Goal: Navigation & Orientation: Go to known website

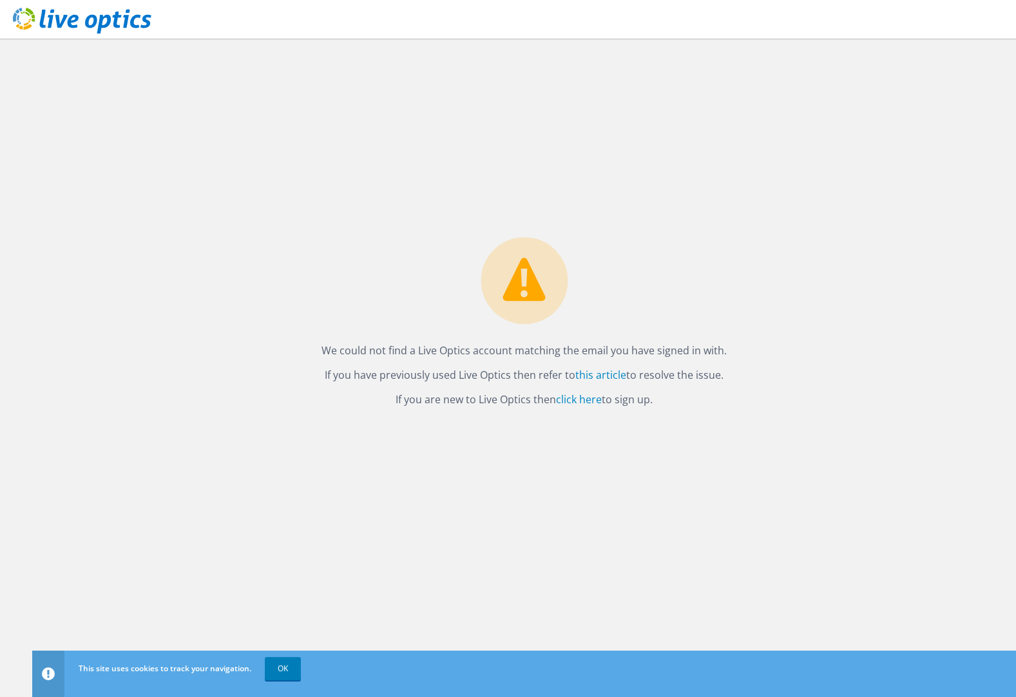
drag, startPoint x: 352, startPoint y: 355, endPoint x: 732, endPoint y: 354, distance: 379.5
click at [732, 354] on div "We could not find a Live Optics account matching the email you have signed in w…" at bounding box center [524, 326] width 431 height 178
drag, startPoint x: 354, startPoint y: 378, endPoint x: 537, endPoint y: 374, distance: 183.0
click at [537, 374] on p "If you have previously used Live Optics then refer to this article to resolve t…" at bounding box center [524, 375] width 405 height 18
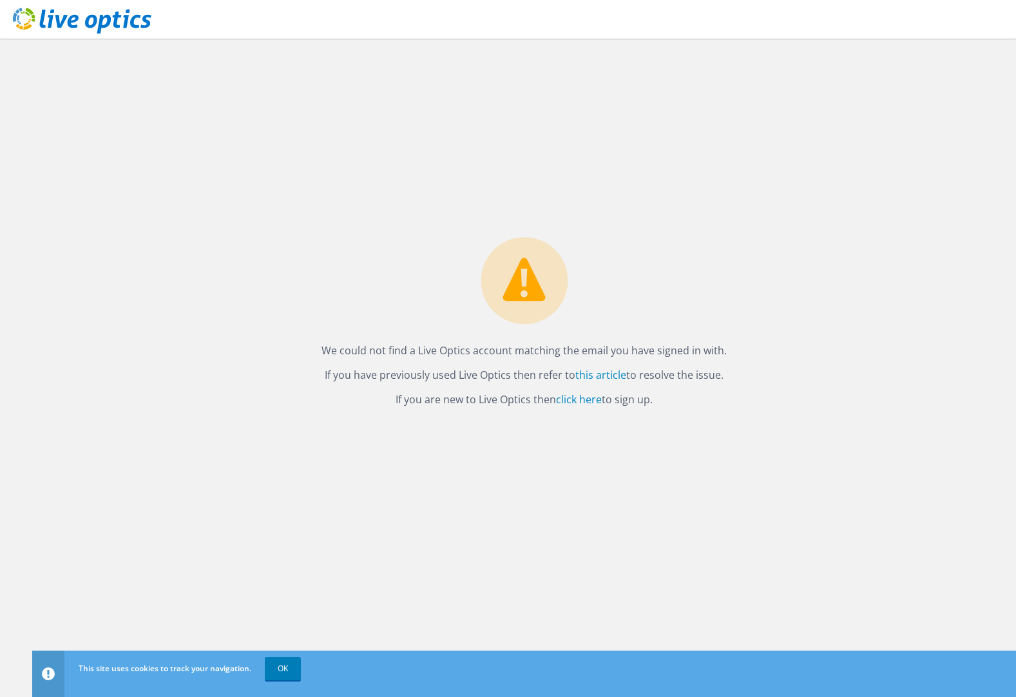
click at [537, 374] on p "If you have previously used Live Optics then refer to this article to resolve t…" at bounding box center [524, 375] width 405 height 18
drag, startPoint x: 428, startPoint y: 399, endPoint x: 543, endPoint y: 400, distance: 115.3
click at [543, 400] on p "If you are new to Live Optics then click here to sign up." at bounding box center [524, 399] width 405 height 18
click at [574, 398] on link "click here" at bounding box center [579, 399] width 46 height 14
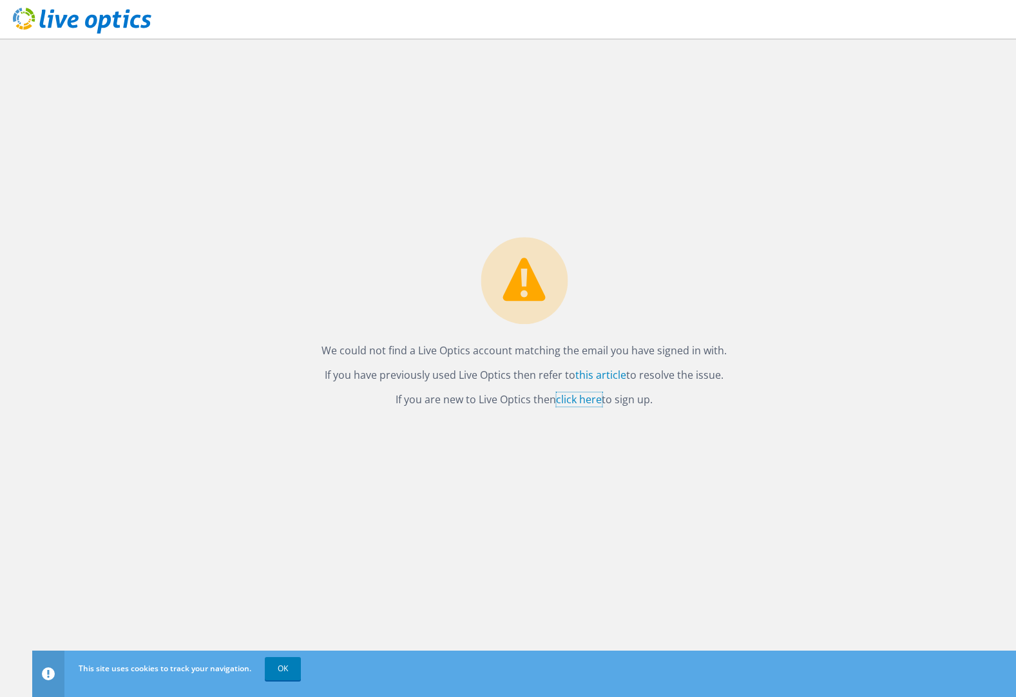
click at [576, 402] on link "click here" at bounding box center [579, 399] width 46 height 14
